Goal: Transaction & Acquisition: Purchase product/service

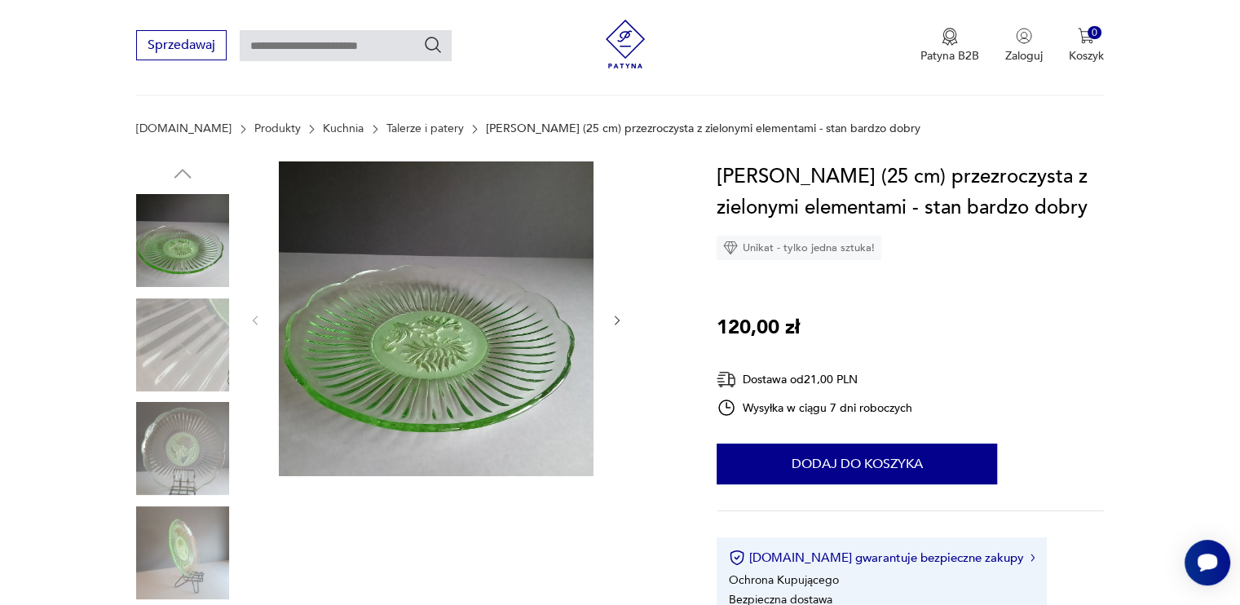
scroll to position [81, 0]
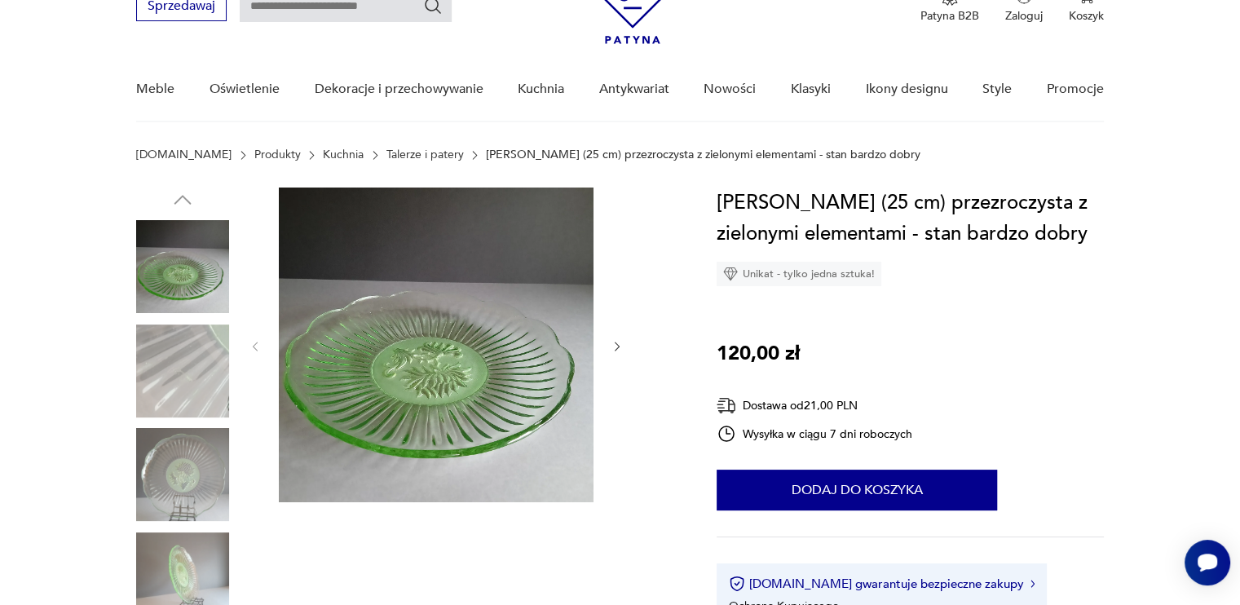
click at [186, 371] on img at bounding box center [182, 370] width 93 height 93
